Goal: Ask a question

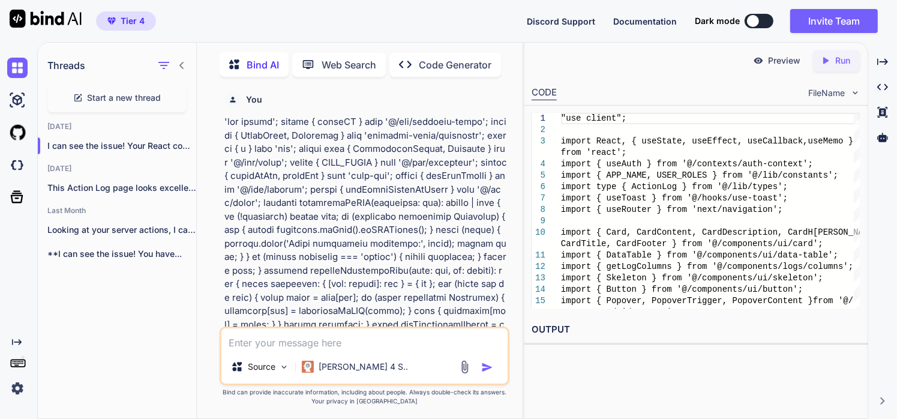
scroll to position [44664, 0]
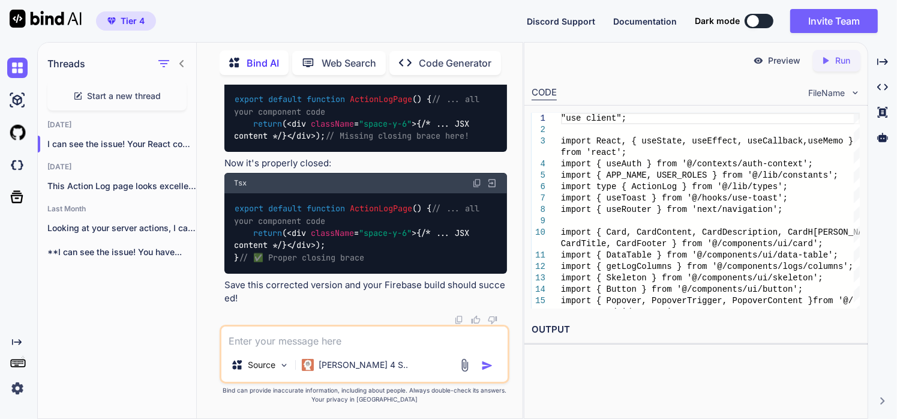
click at [372, 335] on textarea at bounding box center [364, 337] width 286 height 22
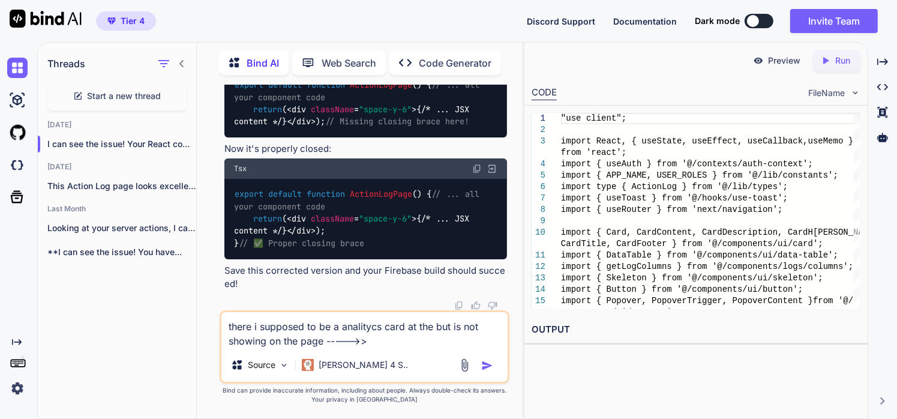
paste textarea "Activity Metrics Dashboard: At the very top of the page, there is a summary car…"
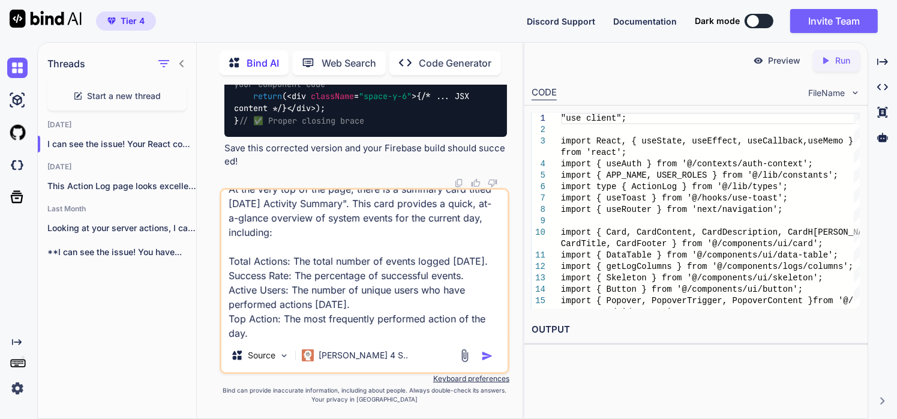
type textarea "there i supposed to be a analitycs card at the but is not showing on the page -…"
click at [486, 358] on img "button" at bounding box center [487, 356] width 12 height 12
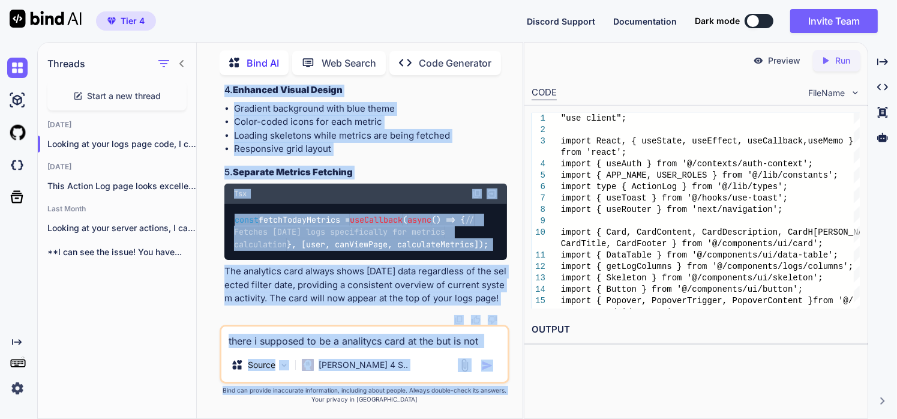
scroll to position [53187, 0]
drag, startPoint x: 223, startPoint y: 139, endPoint x: 508, endPoint y: 295, distance: 324.2
click at [508, 295] on div "You Bind AI Looking at your inspection-actions.ts file, I can see the structure…" at bounding box center [365, 205] width 287 height 240
copy div "Looking at your logs page code, I can see that the analytics card is indeed mis…"
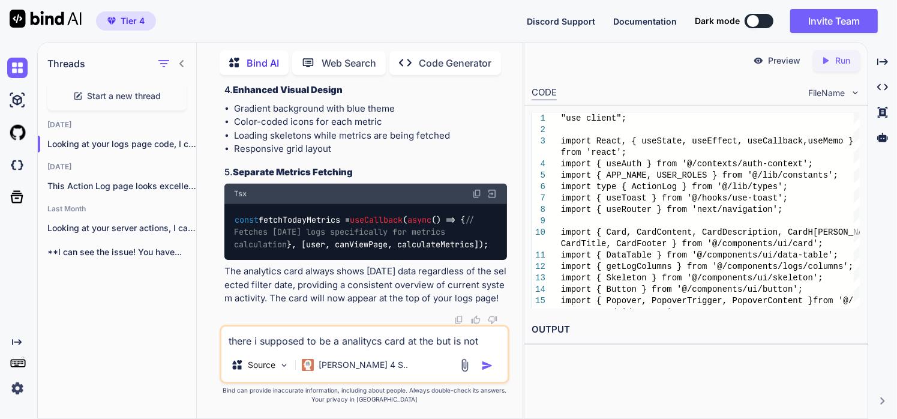
click at [379, 320] on div at bounding box center [365, 320] width 283 height 10
click at [381, 347] on textarea "there i supposed to be a analitycs card at the but is not showing on the page -…" at bounding box center [364, 337] width 286 height 22
paste textarea ""use client"; import React, { useState, useEffect, useCallback, useMemo } from …"
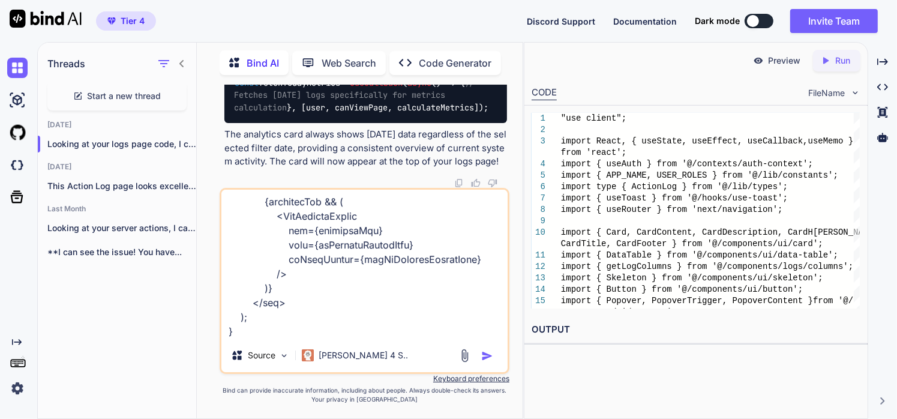
type textarea ""use client"; import React, { useState, useEffect, useCallback, useMemo } from …"
click at [486, 360] on img "button" at bounding box center [487, 356] width 12 height 12
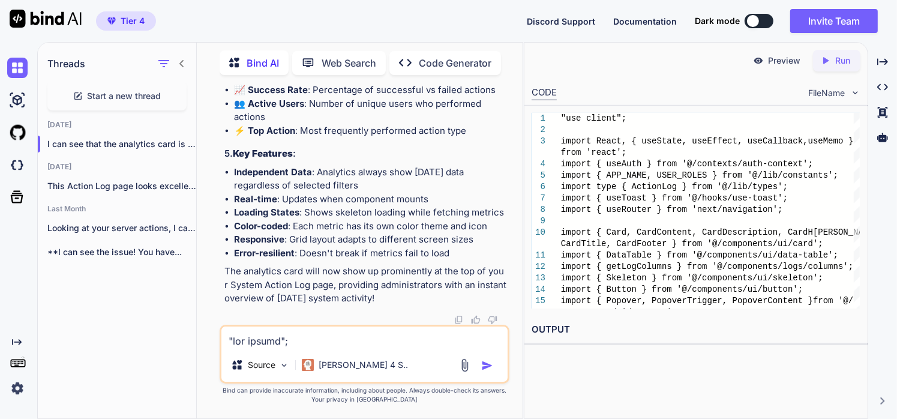
scroll to position [55238, 0]
click at [299, 338] on textarea at bounding box center [364, 337] width 286 height 22
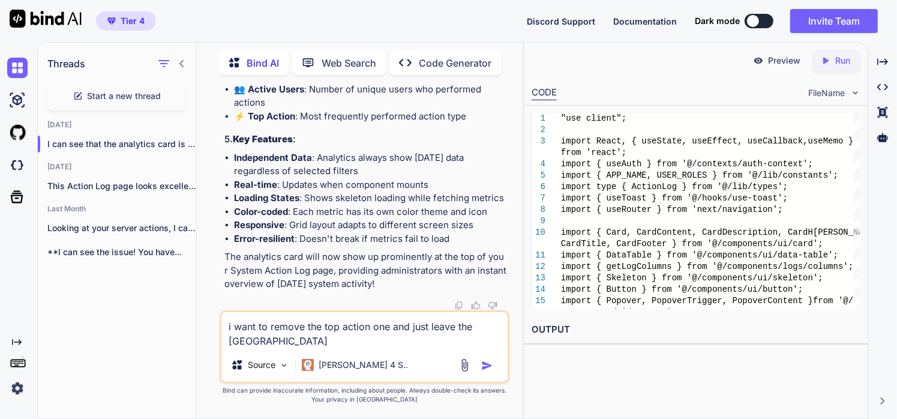
click at [234, 338] on textarea "i want to remove the top action one and just leave the [GEOGRAPHIC_DATA]" at bounding box center [364, 330] width 286 height 36
type textarea "i want to remove the top action one and just leave the others"
click at [492, 371] on img "button" at bounding box center [487, 365] width 12 height 12
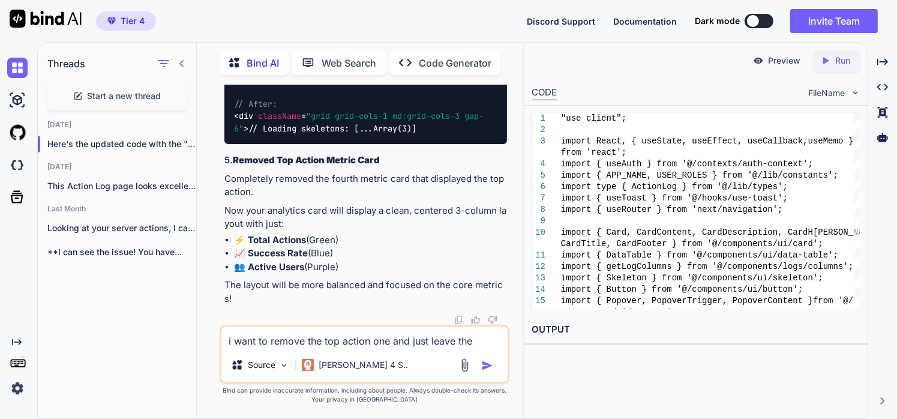
scroll to position [63319, 0]
click at [310, 342] on textarea "i want to remove the top action one and just leave the others" at bounding box center [364, 337] width 286 height 22
paste textarea ""use client"; import React, { useEffect, useState, useCallback } from 'react'; …"
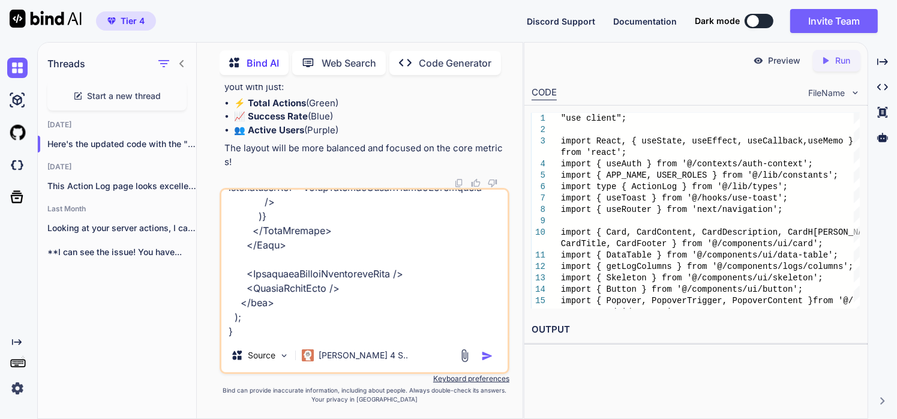
type textarea "what is this? ----> "use client"; import React, { useEffect, useState, useCallb…"
click at [486, 358] on img "button" at bounding box center [487, 356] width 12 height 12
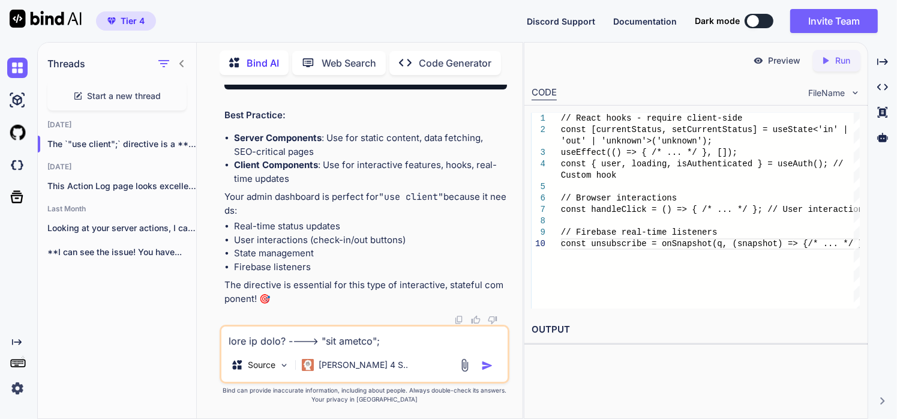
scroll to position [73845, 0]
click at [353, 340] on textarea at bounding box center [364, 337] width 286 height 22
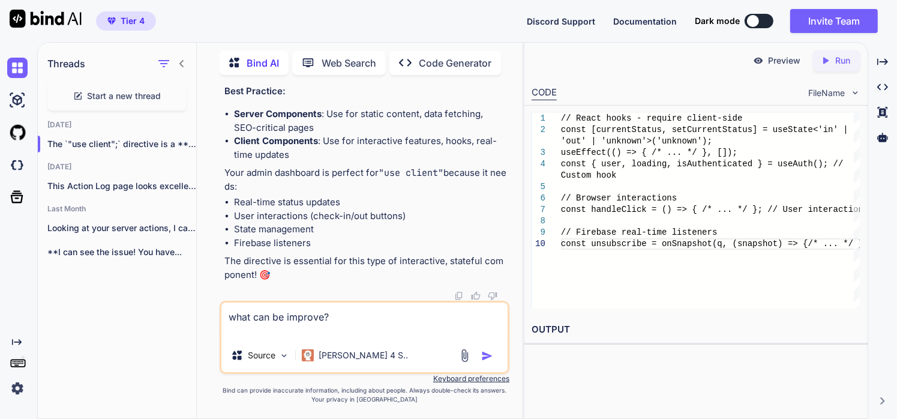
type textarea "what can be improve?"
click at [489, 356] on img "button" at bounding box center [487, 356] width 12 height 12
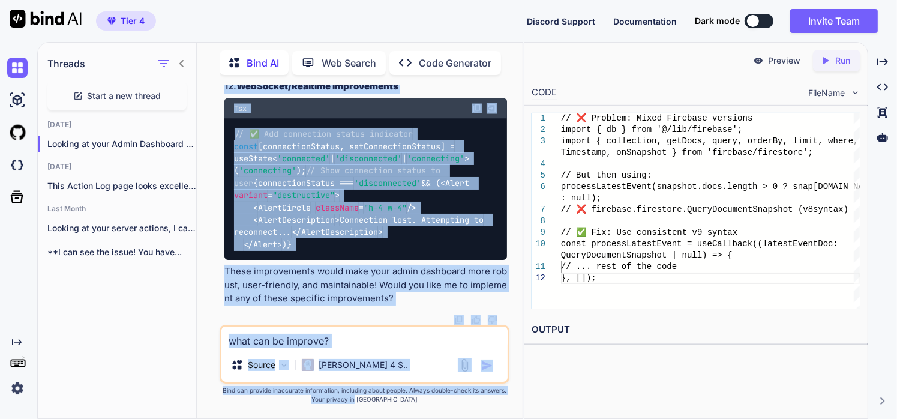
scroll to position [77371, 0]
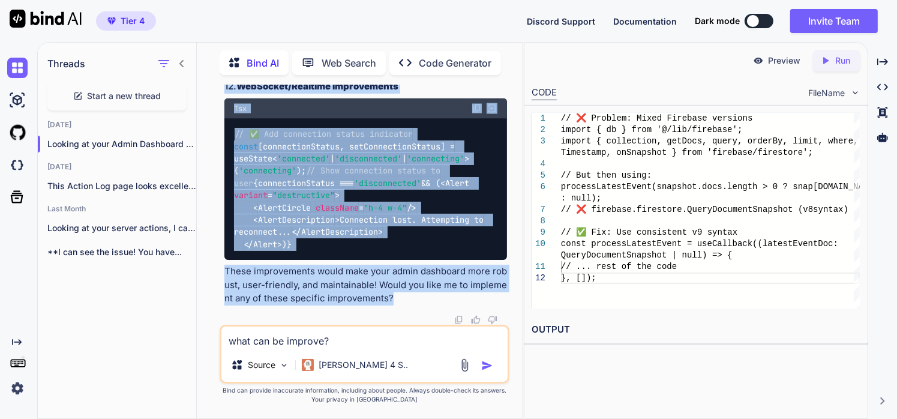
drag, startPoint x: 218, startPoint y: 132, endPoint x: 395, endPoint y: 302, distance: 245.7
click at [395, 302] on div "You Bind AI Looking at your inspection-actions.ts file, I can see the structure…" at bounding box center [364, 252] width 316 height 334
copy div "Loremip do sita Conse Adipiscin elitseddo, eius tem incidid utlab etdo mag al e…"
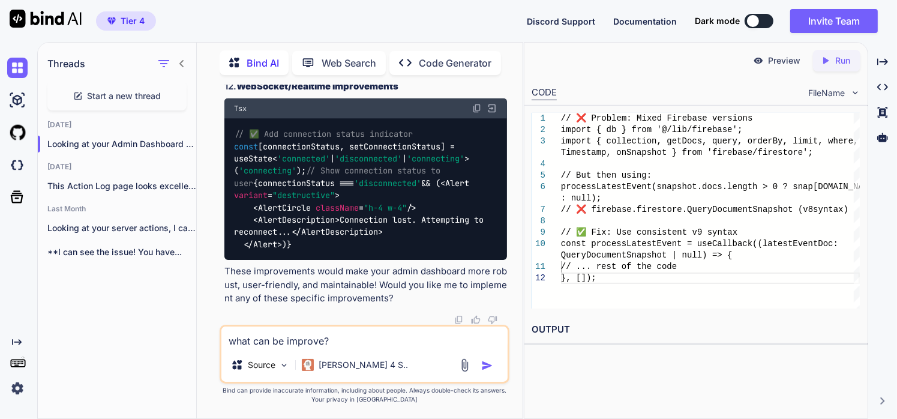
click at [263, 329] on textarea "what can be improve?" at bounding box center [364, 337] width 286 height 22
paste textarea ""use client"; import React, { useEffect, useState, useCallback, useMemo } from …"
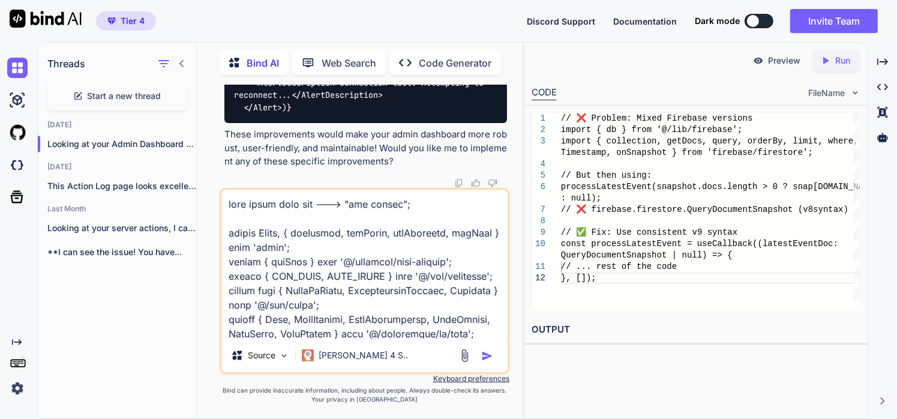
scroll to position [6597, 0]
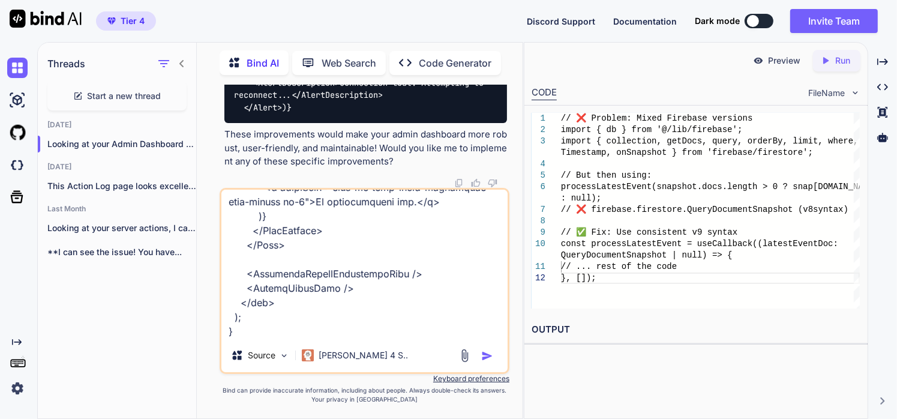
type textarea "what about this one ---> "use client"; import React, { useEffect, useState, use…"
click at [486, 358] on img "button" at bounding box center [487, 356] width 12 height 12
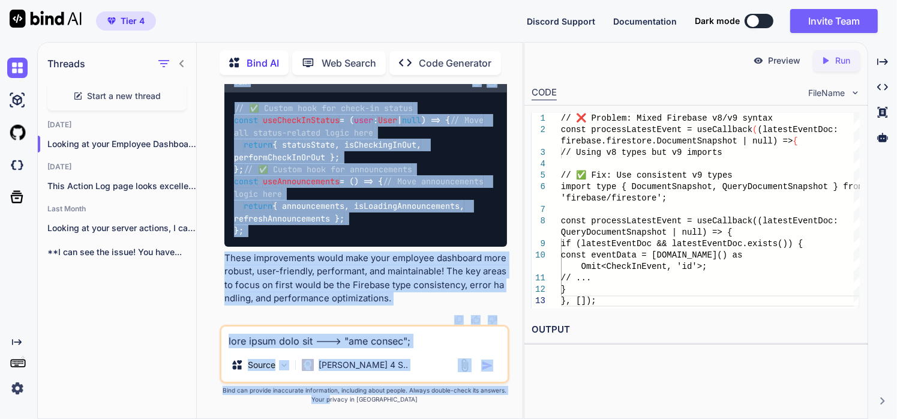
scroll to position [85274, 0]
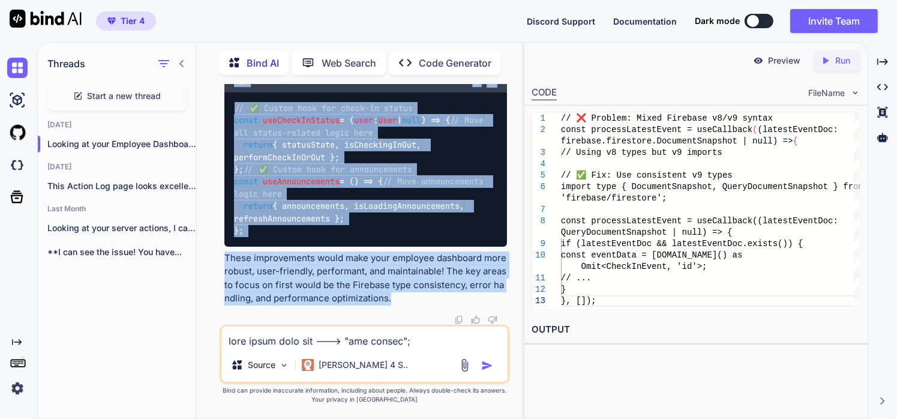
drag, startPoint x: 221, startPoint y: 142, endPoint x: 392, endPoint y: 298, distance: 231.9
click at [392, 298] on div "You Bind AI Looking at your inspection-actions.ts file, I can see the structure…" at bounding box center [365, 252] width 290 height 334
copy div "Loremip do sita Consecte Adipiscin elitseddo, eius tem incidid utlab etdo mag a…"
